Goal: Navigation & Orientation: Find specific page/section

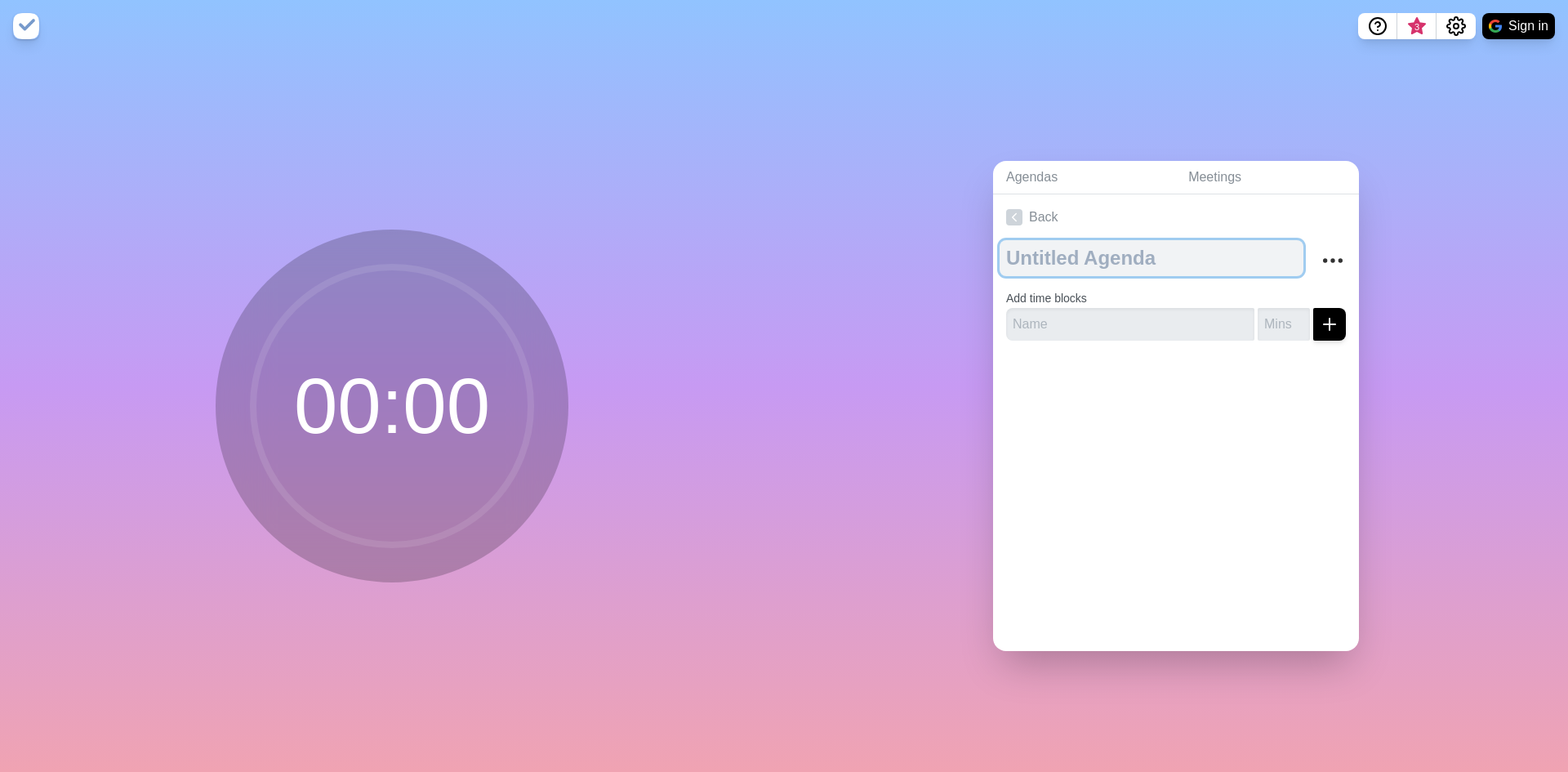
click at [1031, 251] on textarea at bounding box center [1151, 258] width 304 height 36
click at [1028, 357] on div at bounding box center [1175, 386] width 366 height 65
click at [1019, 175] on link "Agendas" at bounding box center [1084, 178] width 182 height 34
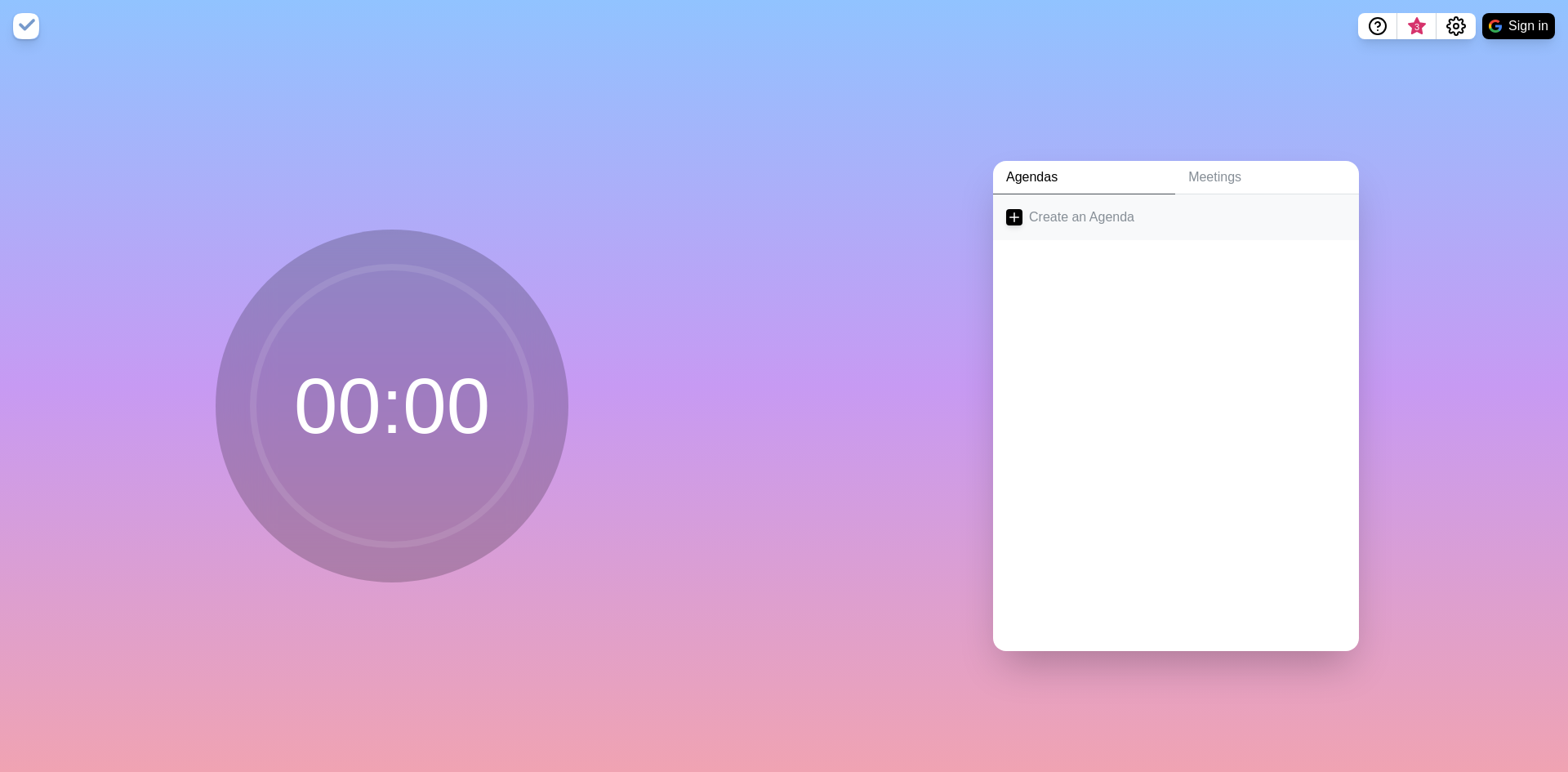
click at [1066, 211] on link "Create an Agenda" at bounding box center [1175, 217] width 366 height 46
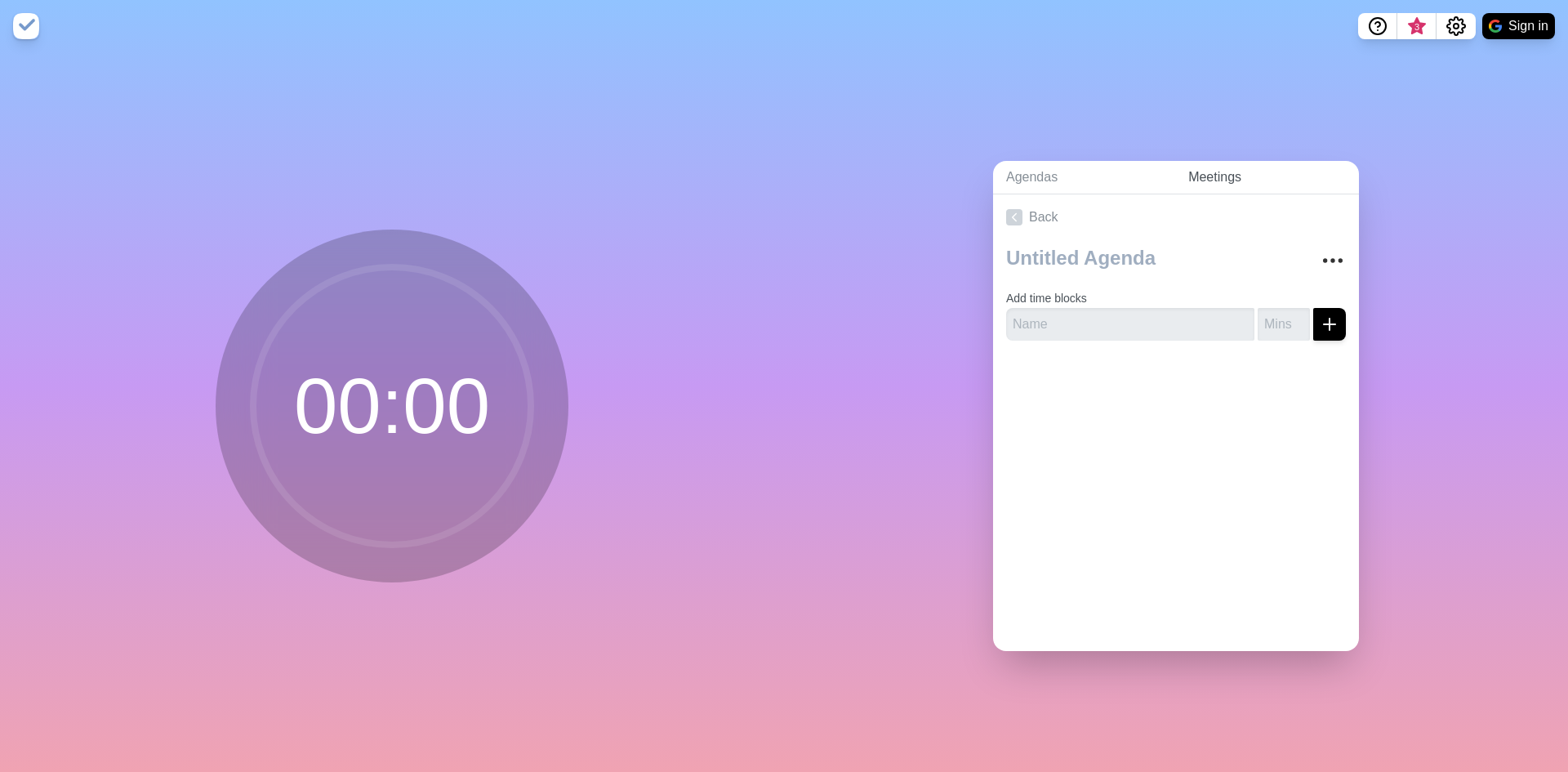
click at [1206, 172] on link "Meetings" at bounding box center [1267, 178] width 184 height 34
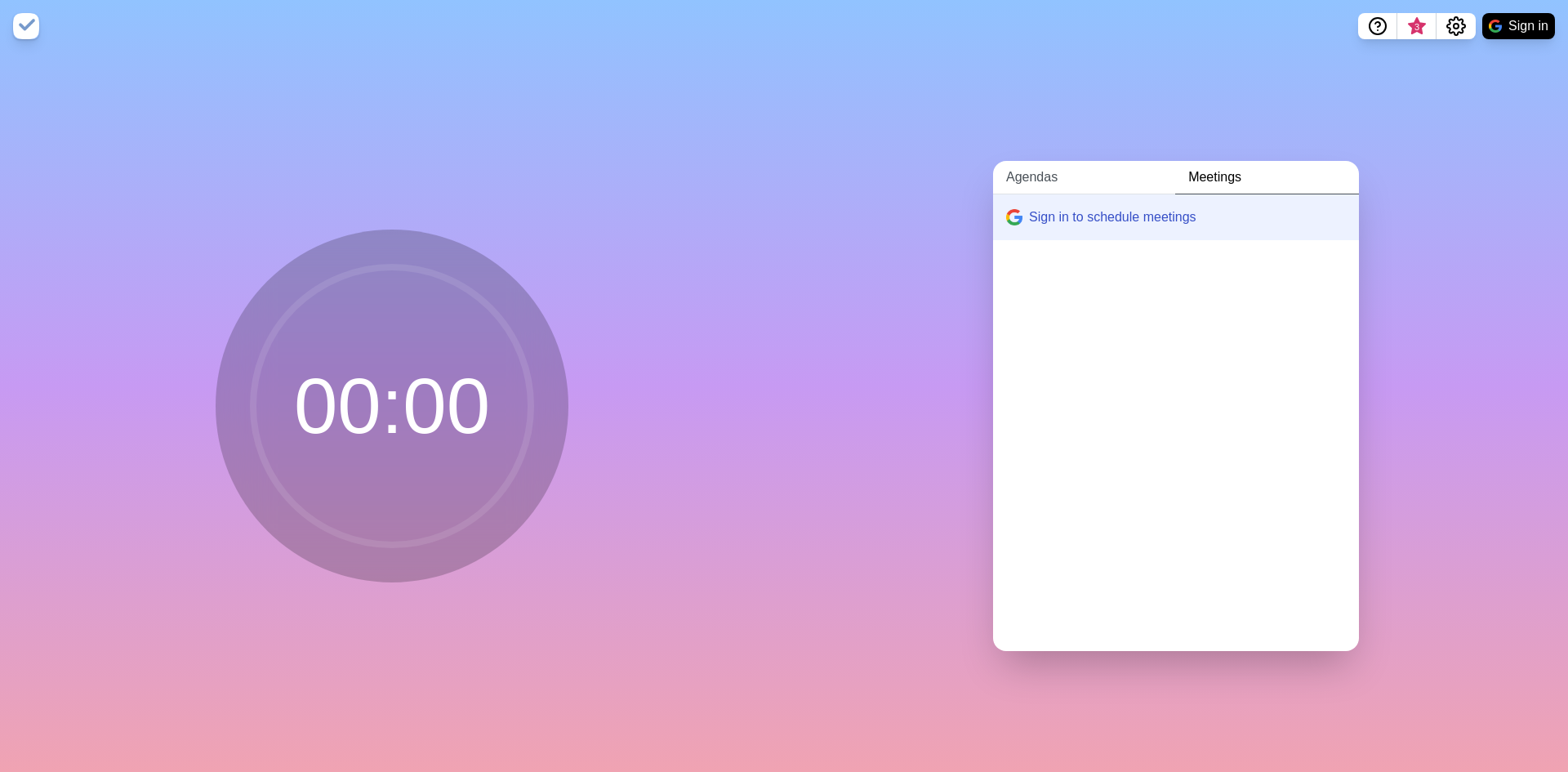
click at [1031, 173] on link "Agendas" at bounding box center [1084, 178] width 182 height 34
